Goal: Transaction & Acquisition: Purchase product/service

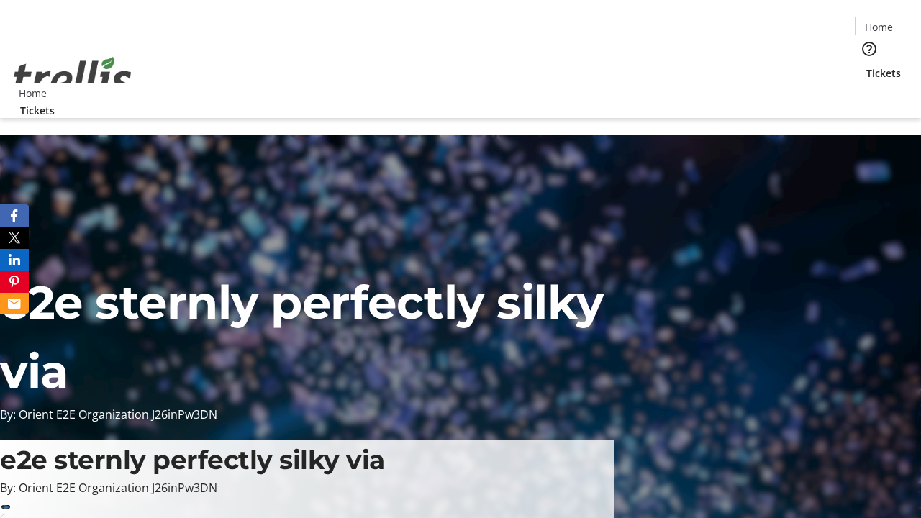
click at [867, 66] on span "Tickets" at bounding box center [884, 73] width 35 height 15
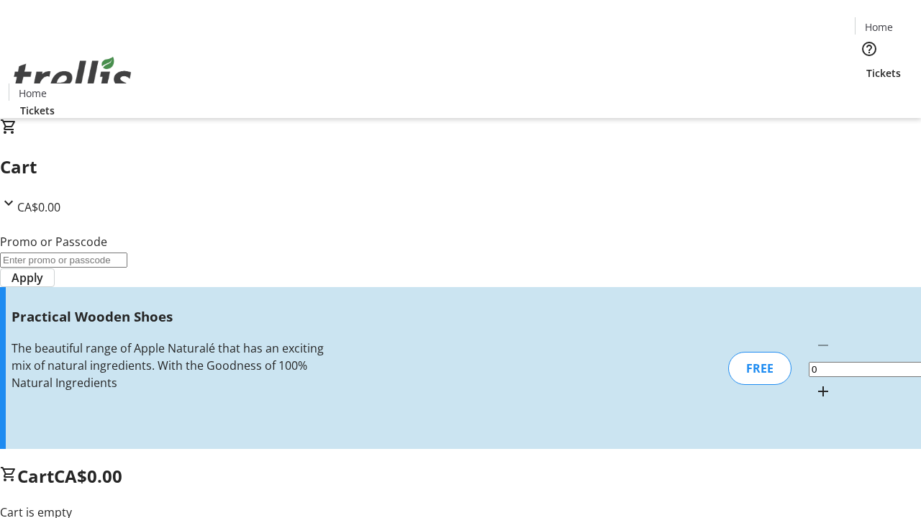
click at [815, 383] on mat-icon "Increment by one" at bounding box center [823, 391] width 17 height 17
type input "1"
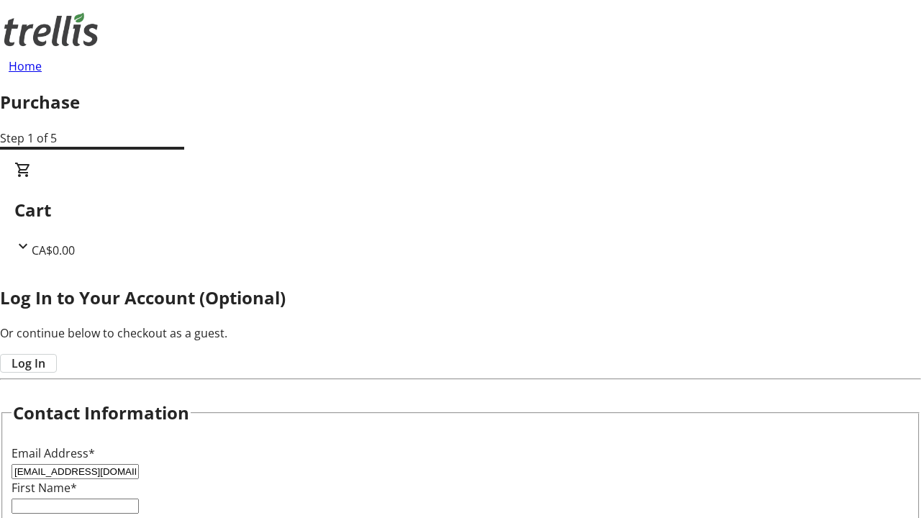
type input "[EMAIL_ADDRESS][DOMAIN_NAME]"
type input "Genesis"
type input "White"
